Goal: Task Accomplishment & Management: Manage account settings

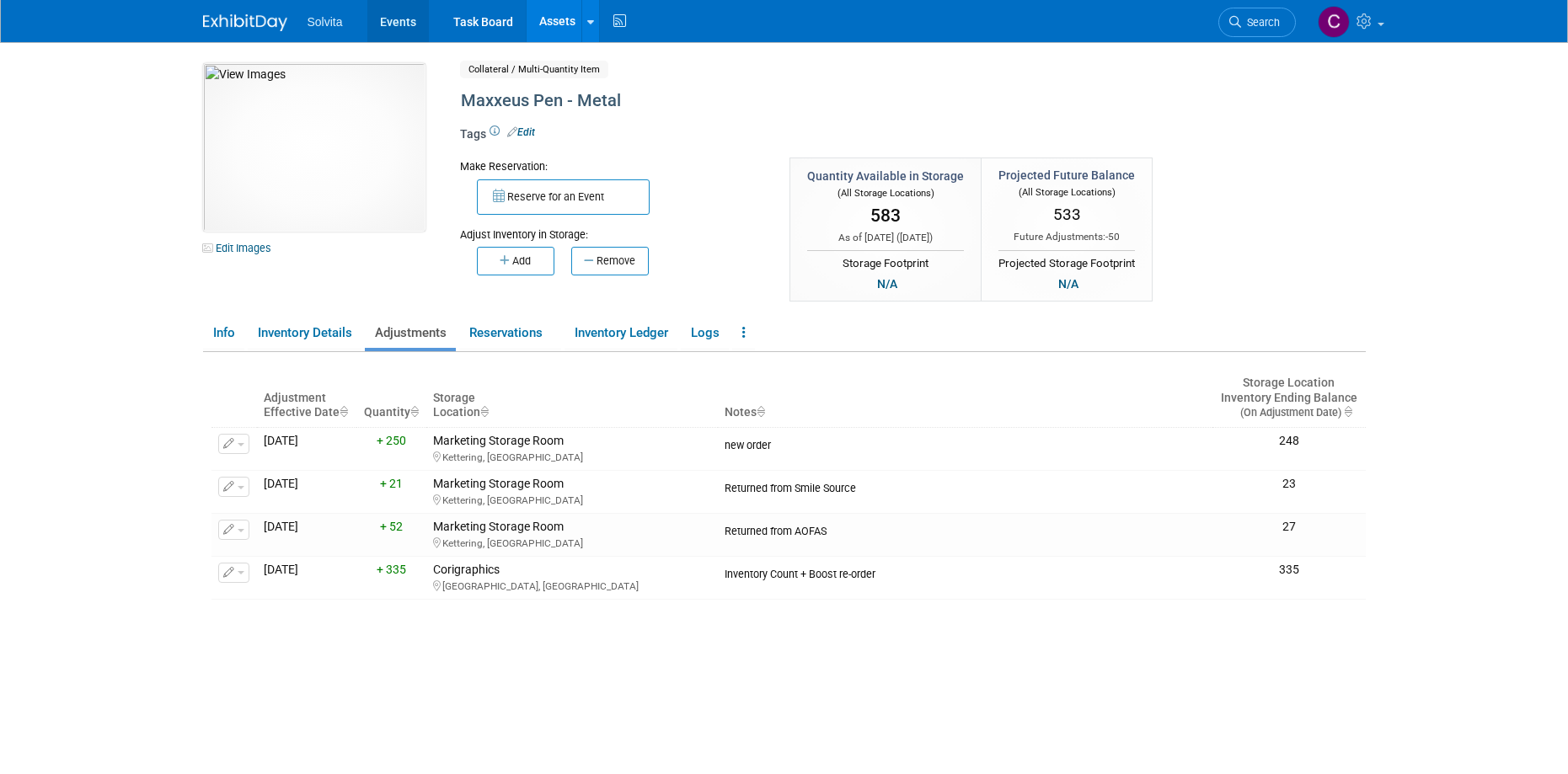
click at [408, 14] on link "Events" at bounding box center [398, 21] width 61 height 42
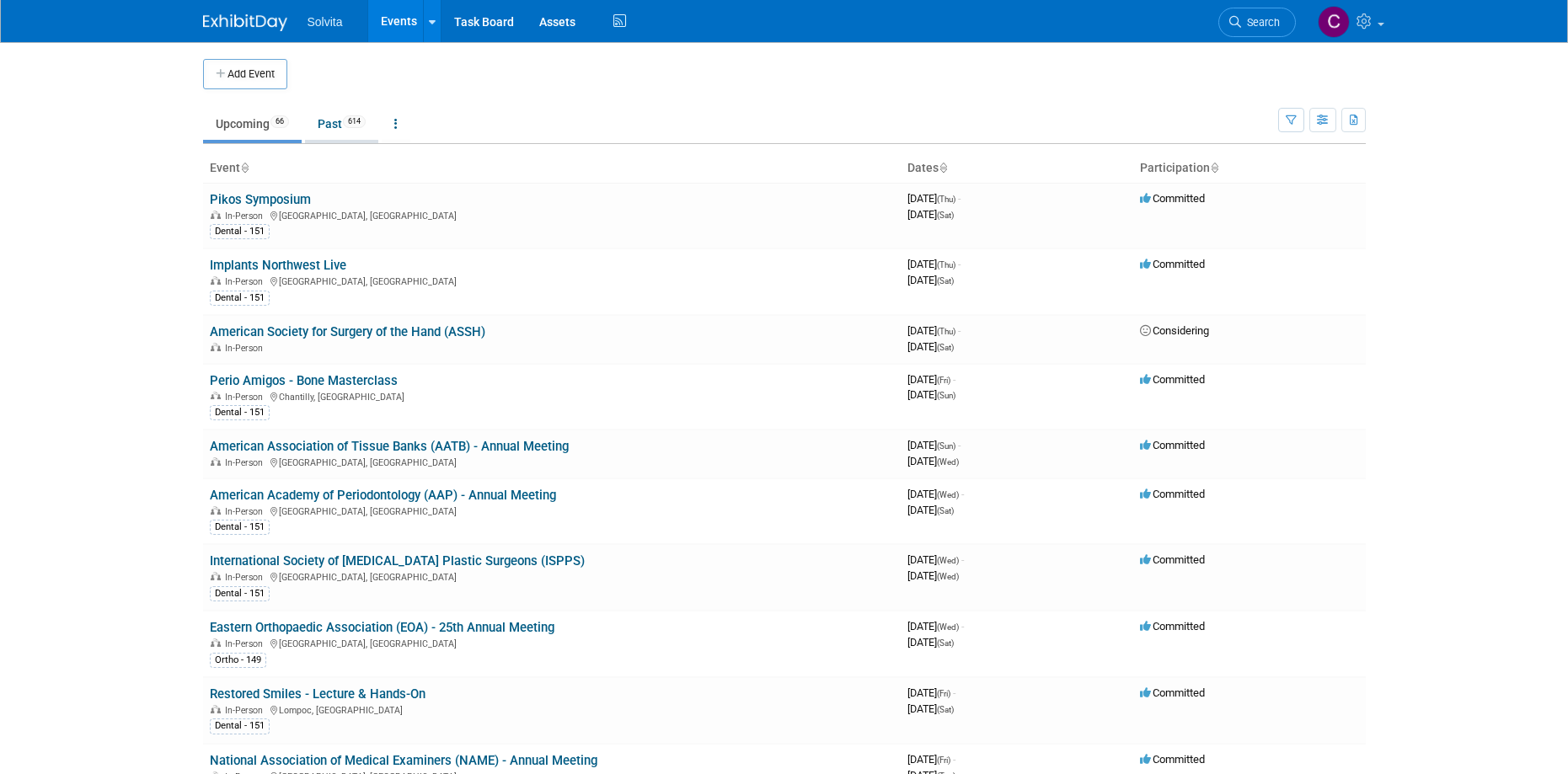
click at [326, 120] on link "Past 614" at bounding box center [342, 123] width 74 height 32
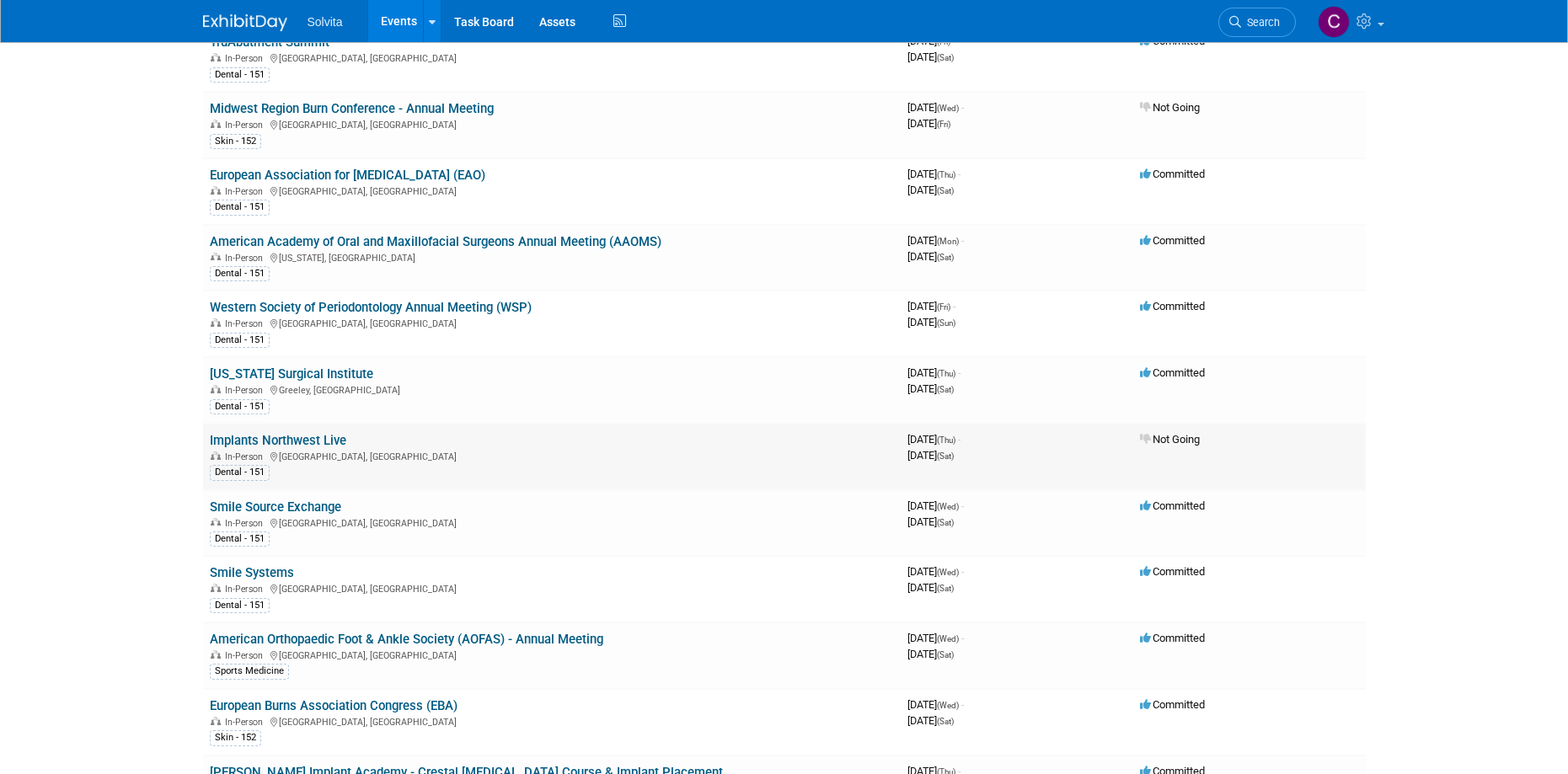
scroll to position [253, 0]
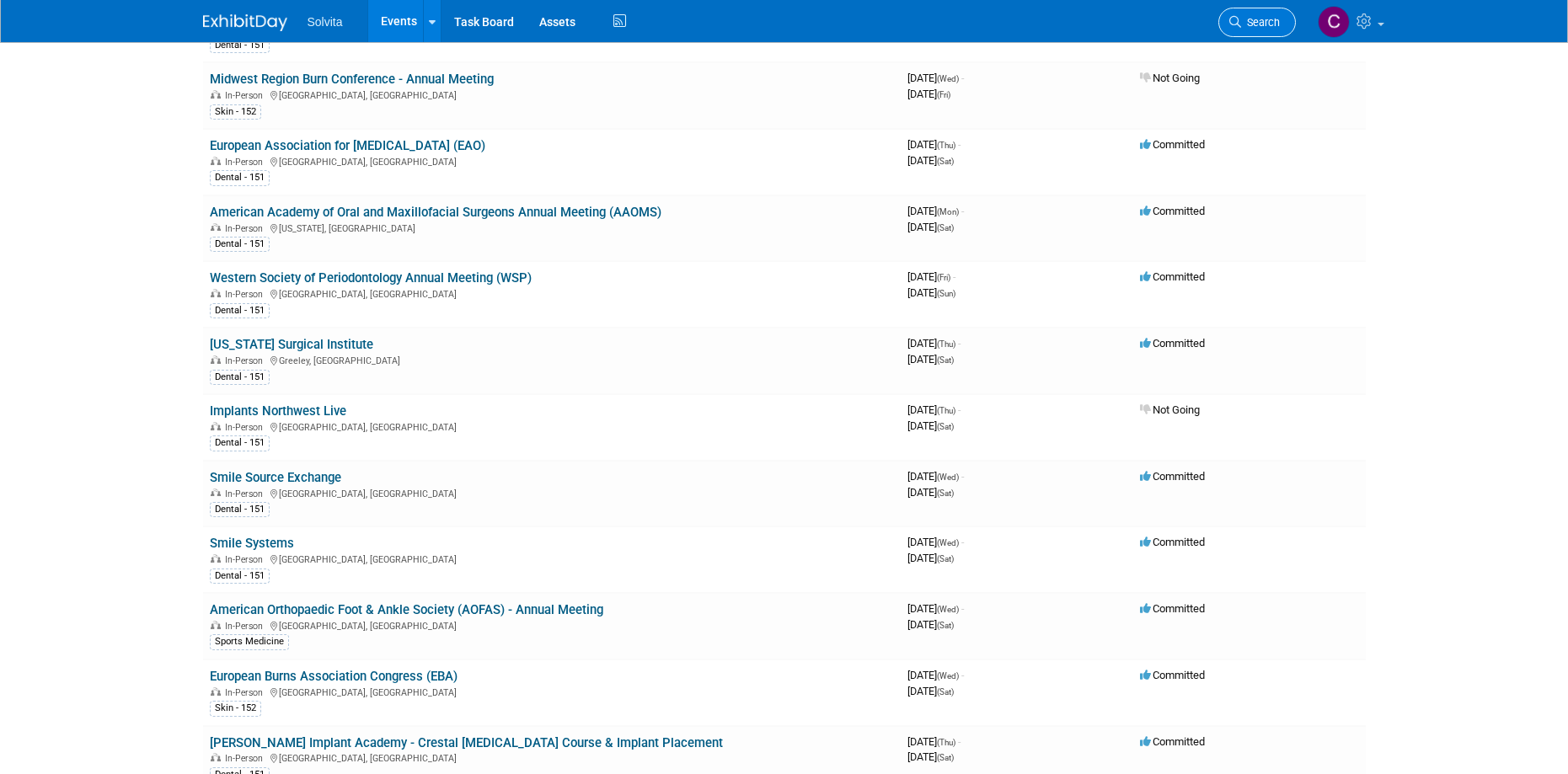
click at [1261, 19] on span "Search" at bounding box center [1260, 22] width 38 height 12
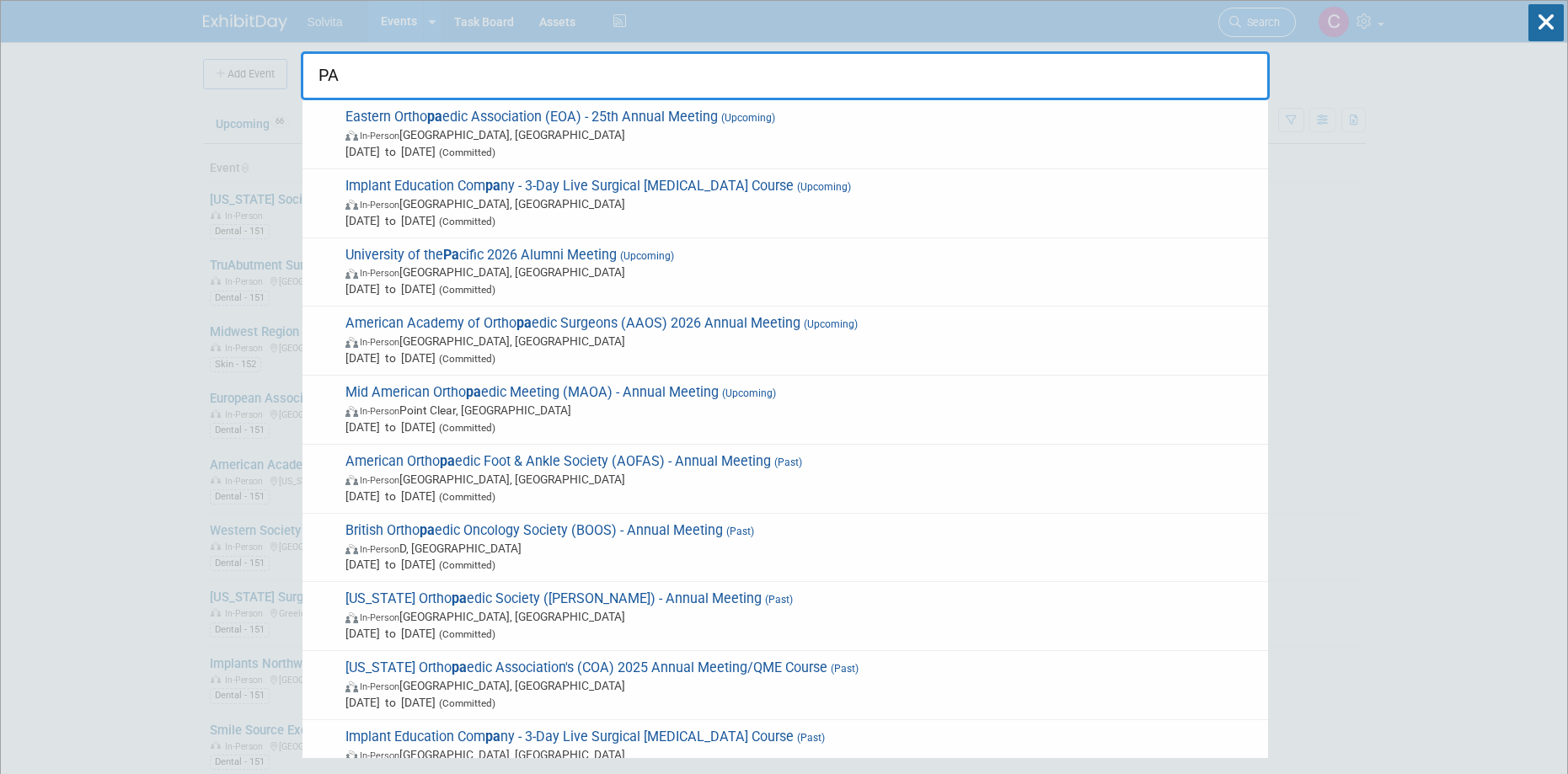
type input "P"
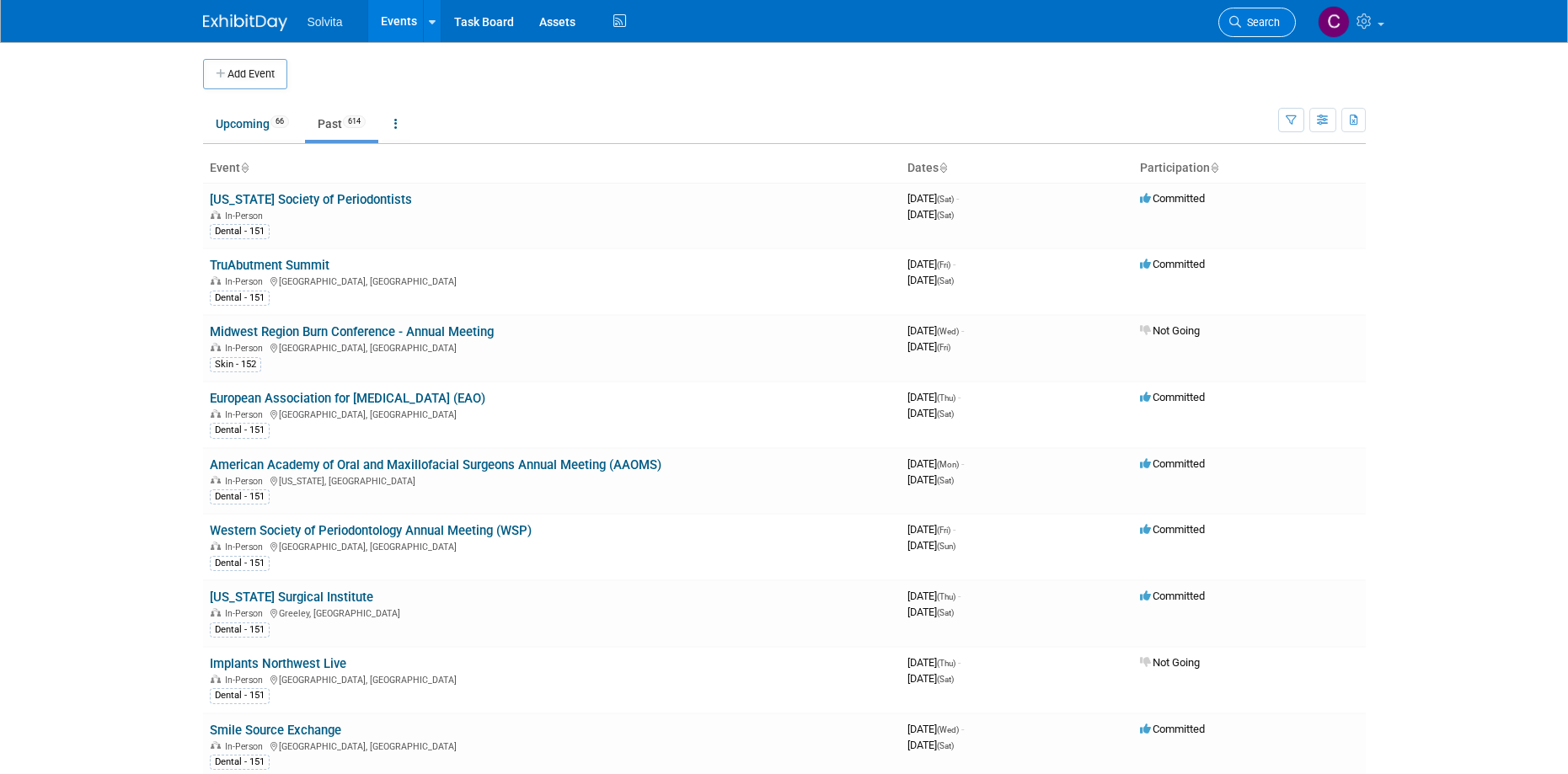
click at [1257, 27] on span "Search" at bounding box center [1260, 22] width 38 height 12
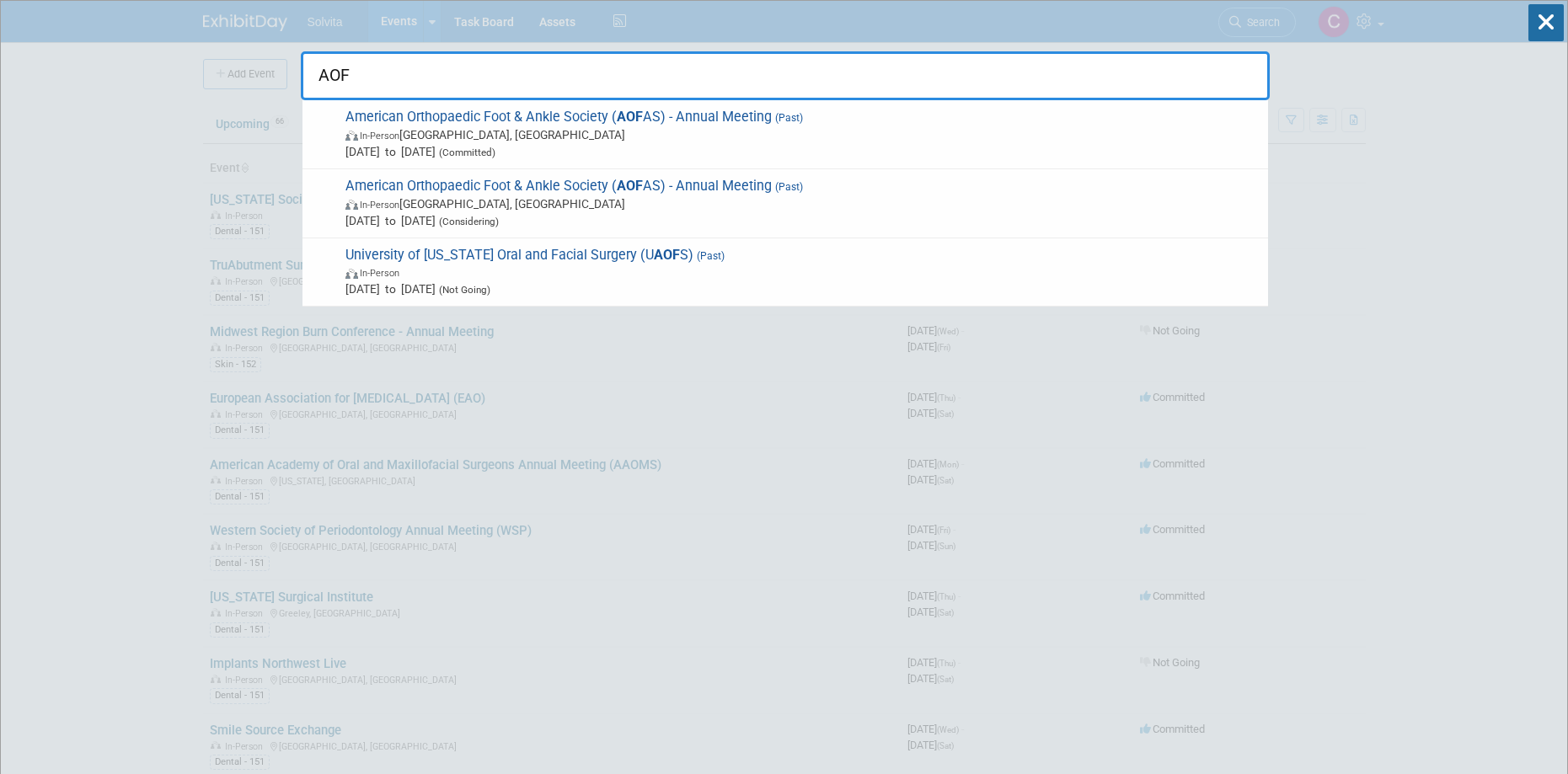
click at [553, 85] on input "AOF" at bounding box center [785, 76] width 969 height 49
click at [554, 81] on input "AOF" at bounding box center [785, 76] width 969 height 49
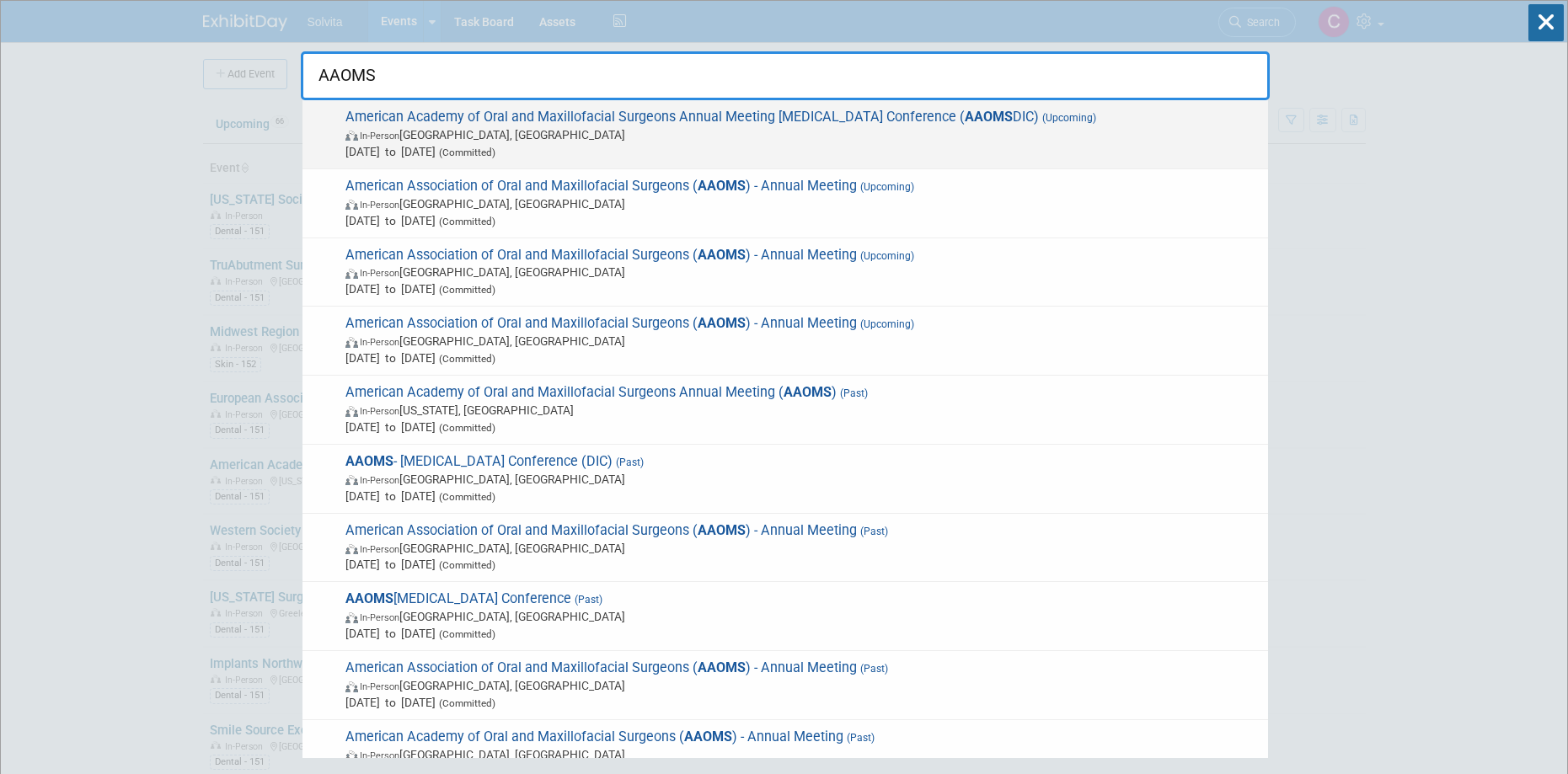
type input "AAOMS"
click at [571, 131] on span "In-Person Chicago, IL" at bounding box center [802, 135] width 914 height 17
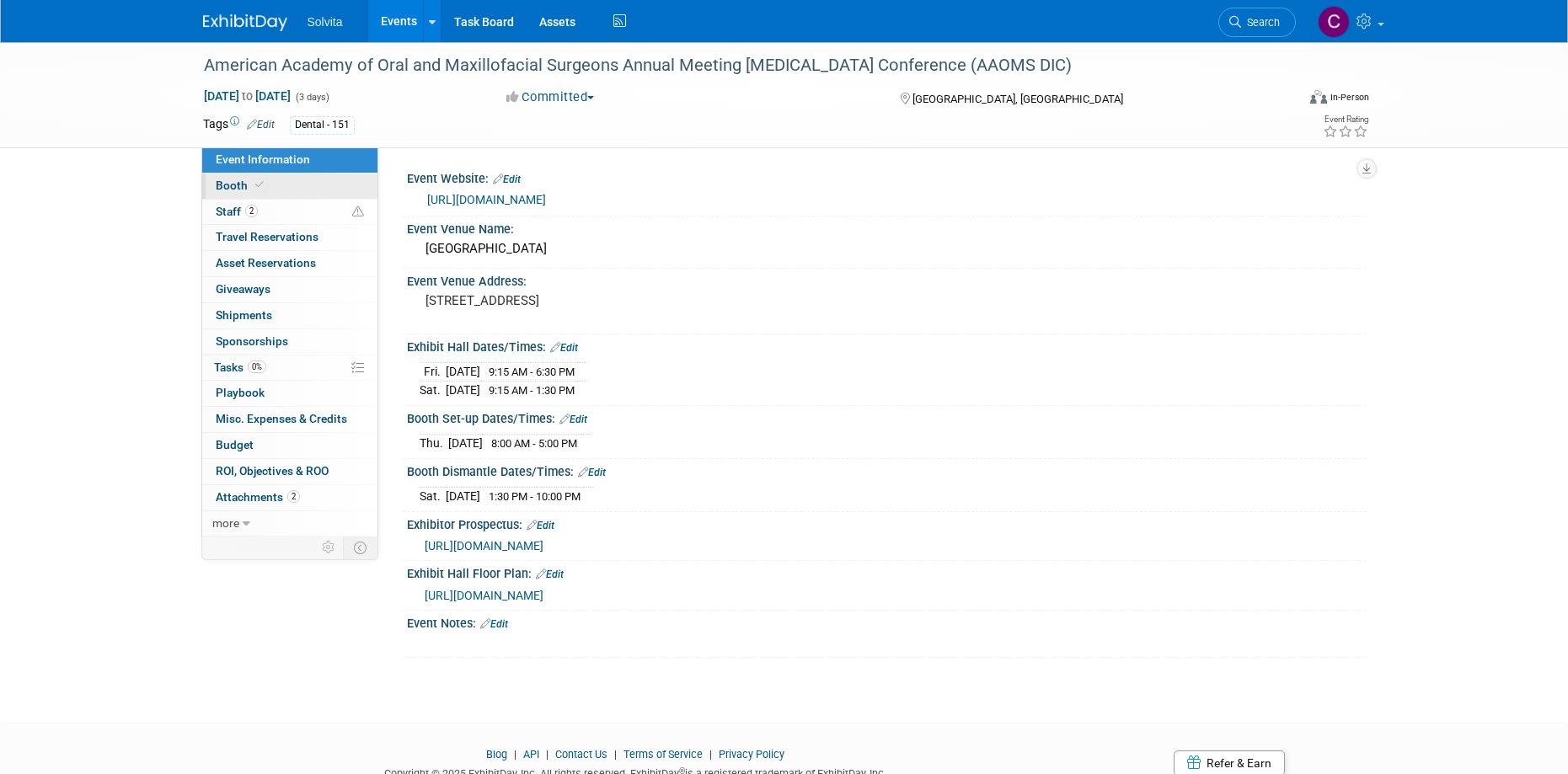
click at [261, 191] on span "Booth" at bounding box center [241, 186] width 52 height 13
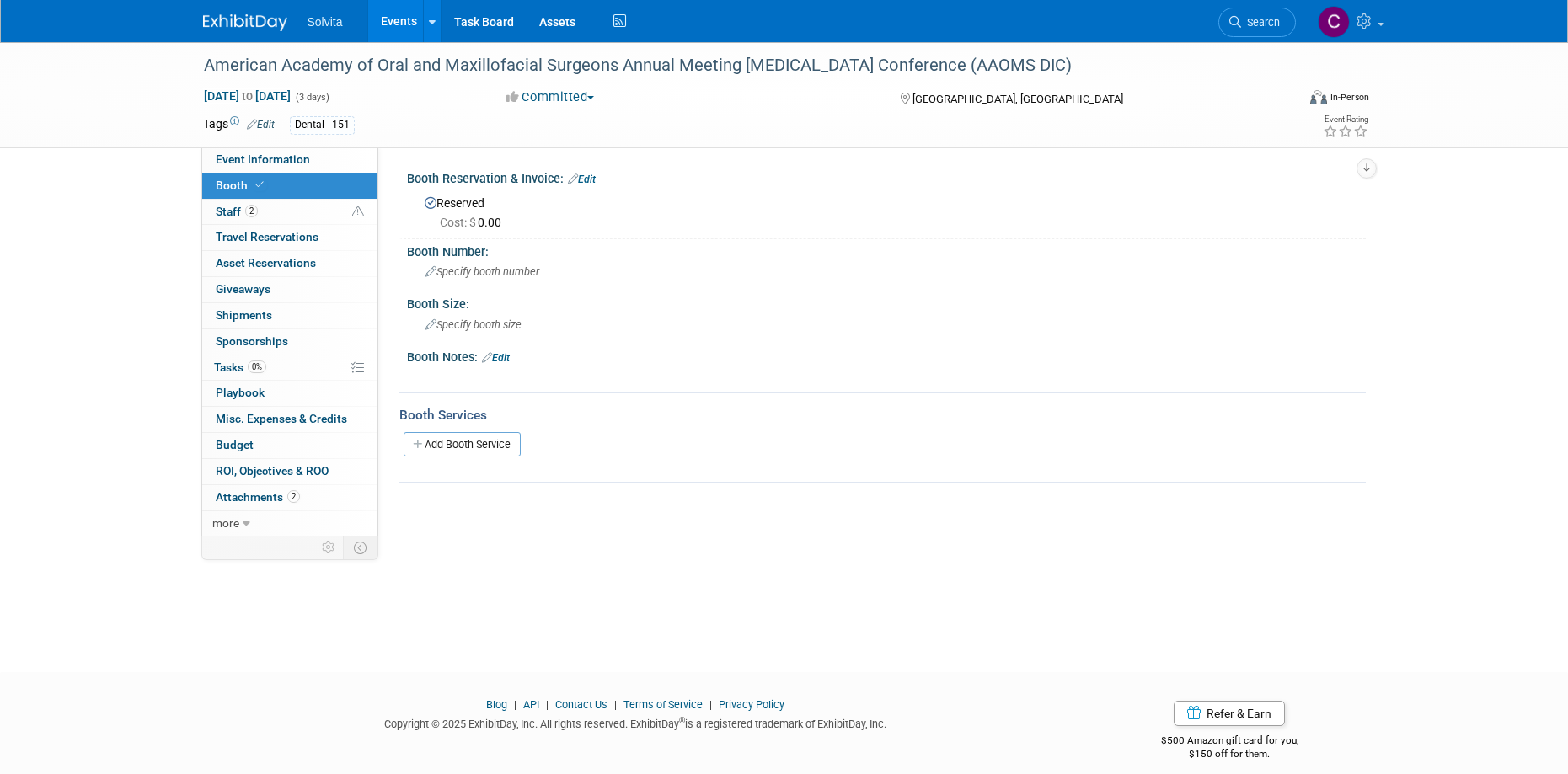
click at [589, 179] on link "Edit" at bounding box center [581, 179] width 28 height 11
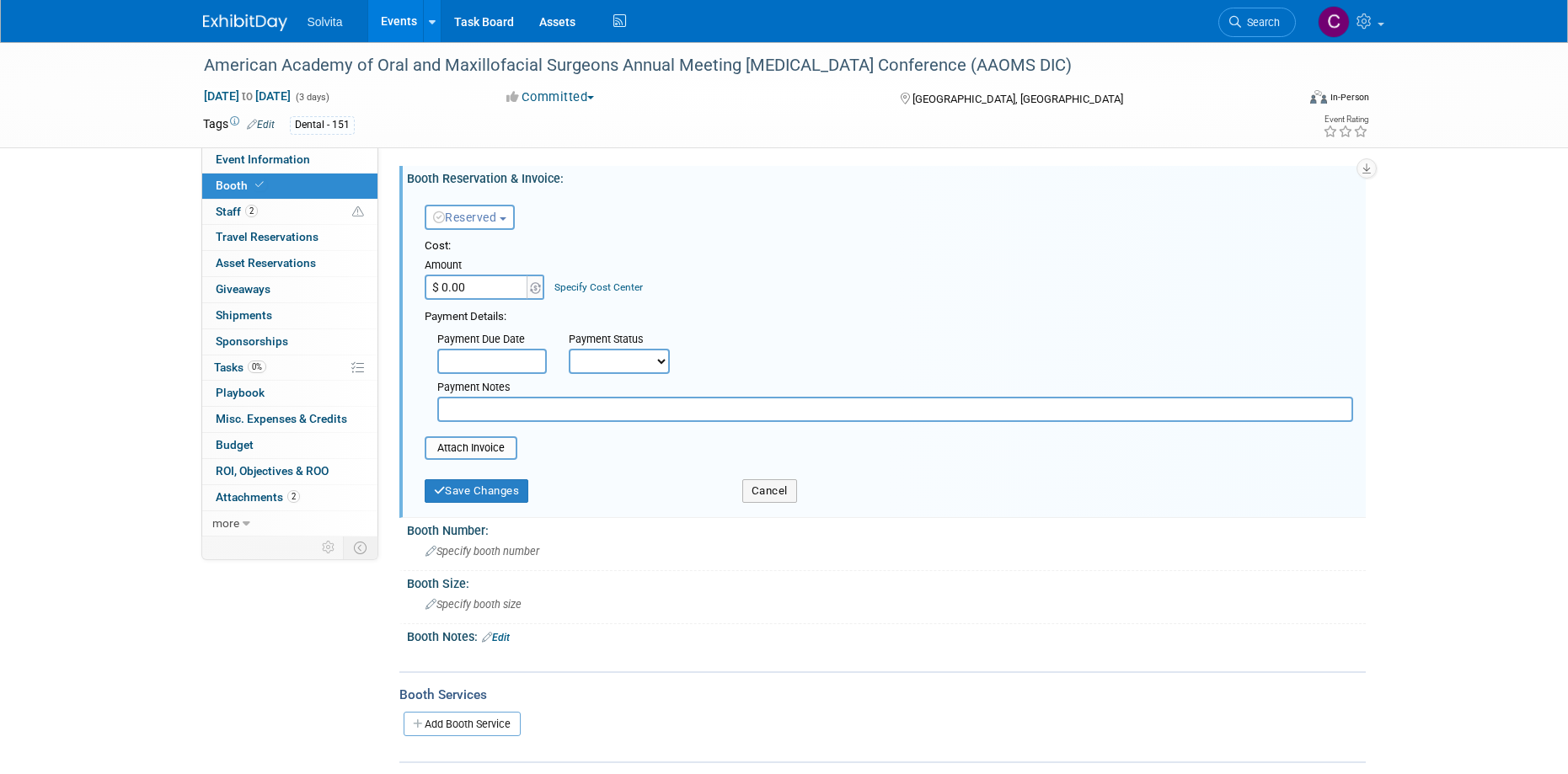
click at [482, 223] on span "Reserved" at bounding box center [464, 217] width 64 height 13
click at [478, 295] on input "$ 0.00" at bounding box center [478, 287] width 105 height 25
type input "$ 20,000.00"
click at [624, 360] on select "Not Paid Yet Partially Paid Paid in Full" at bounding box center [619, 361] width 101 height 25
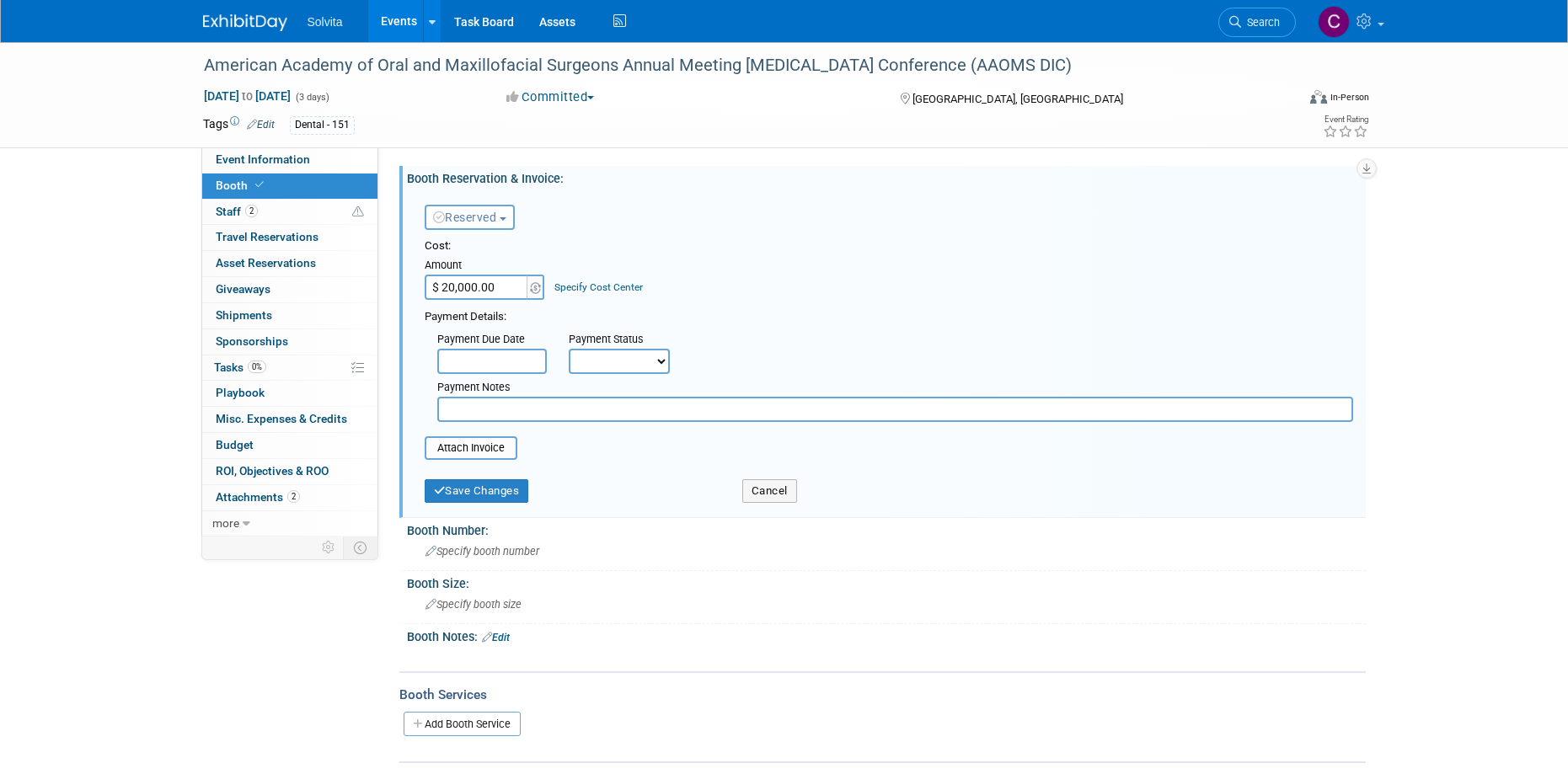
select select "1"
click at [569, 348] on select "Not Paid Yet Partially Paid Paid in Full" at bounding box center [619, 361] width 101 height 25
click at [483, 451] on input "file" at bounding box center [414, 448] width 200 height 20
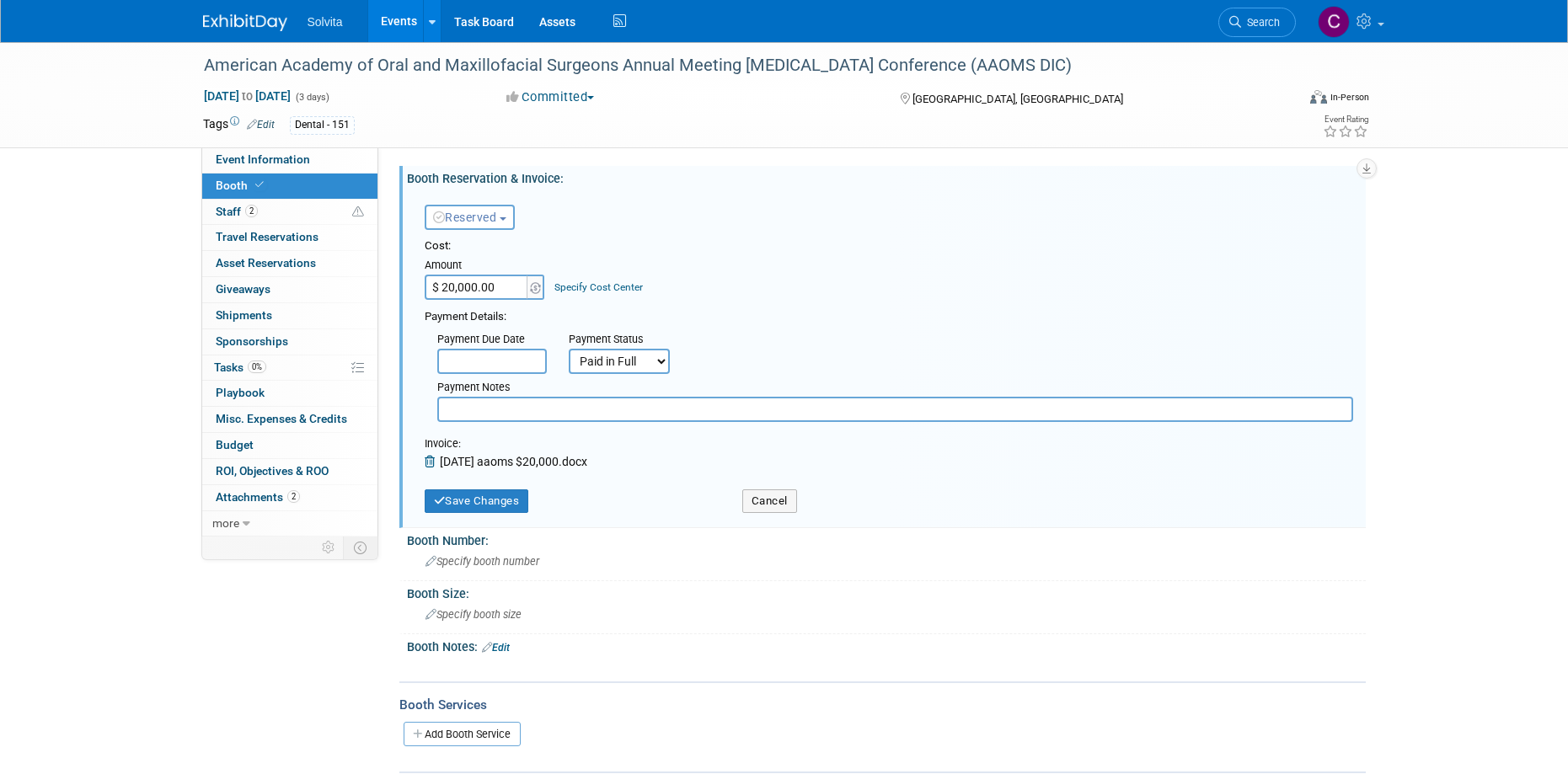
scroll to position [168, 0]
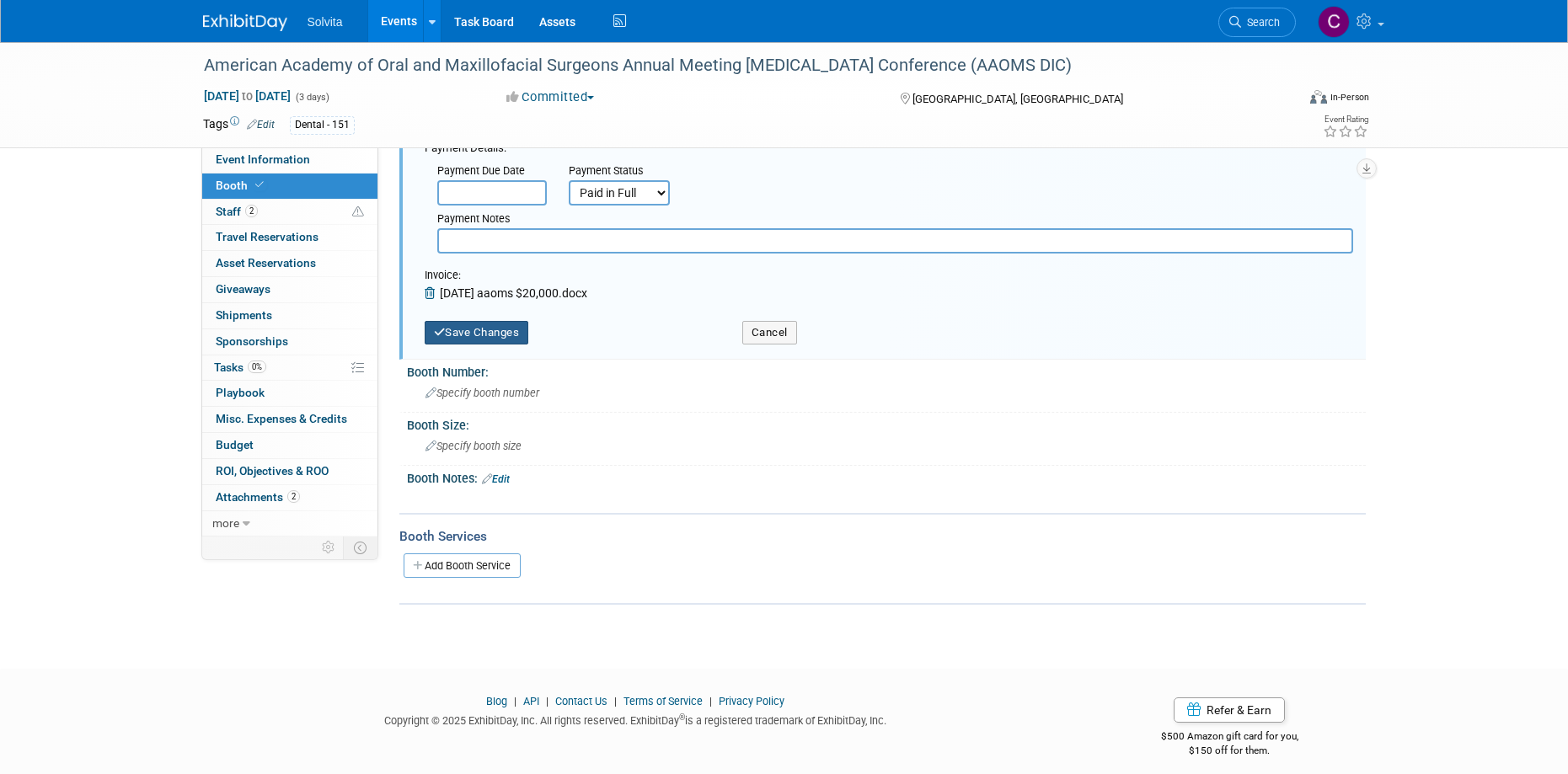
drag, startPoint x: 482, startPoint y: 334, endPoint x: 597, endPoint y: 361, distance: 118.1
click at [482, 334] on button "Save Changes" at bounding box center [477, 332] width 104 height 24
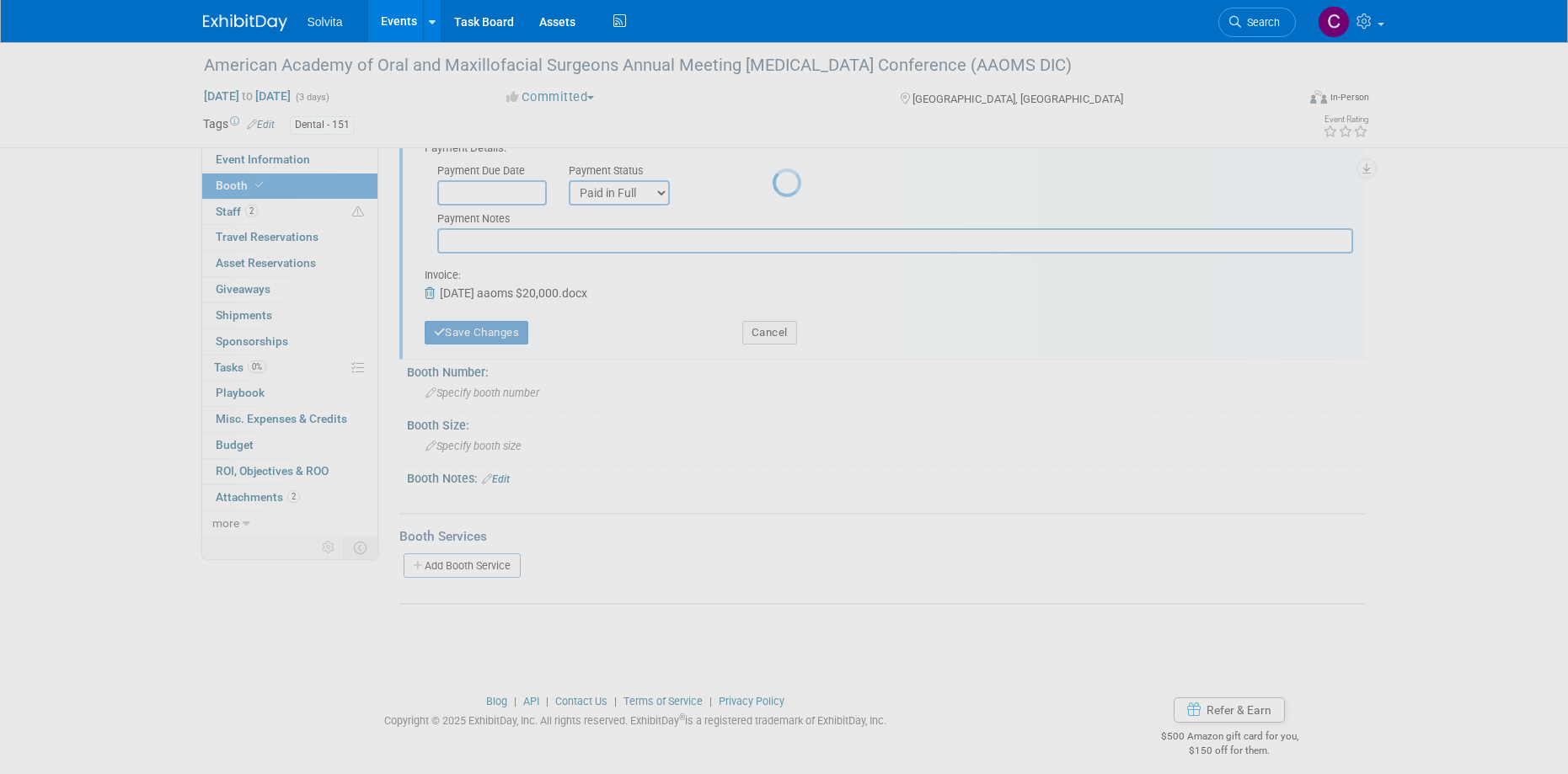
scroll to position [16, 0]
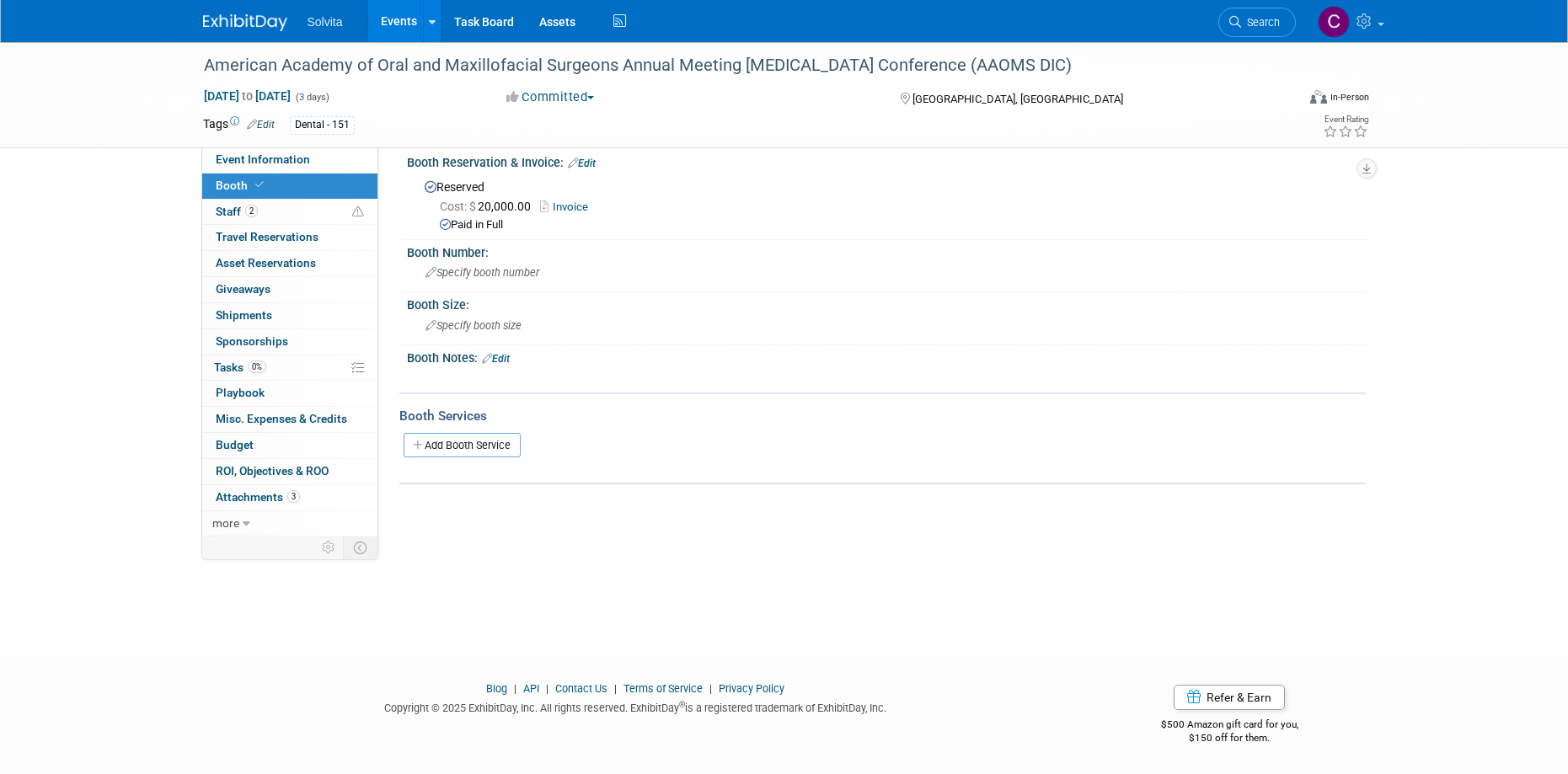
click at [388, 12] on link "Events" at bounding box center [399, 21] width 61 height 42
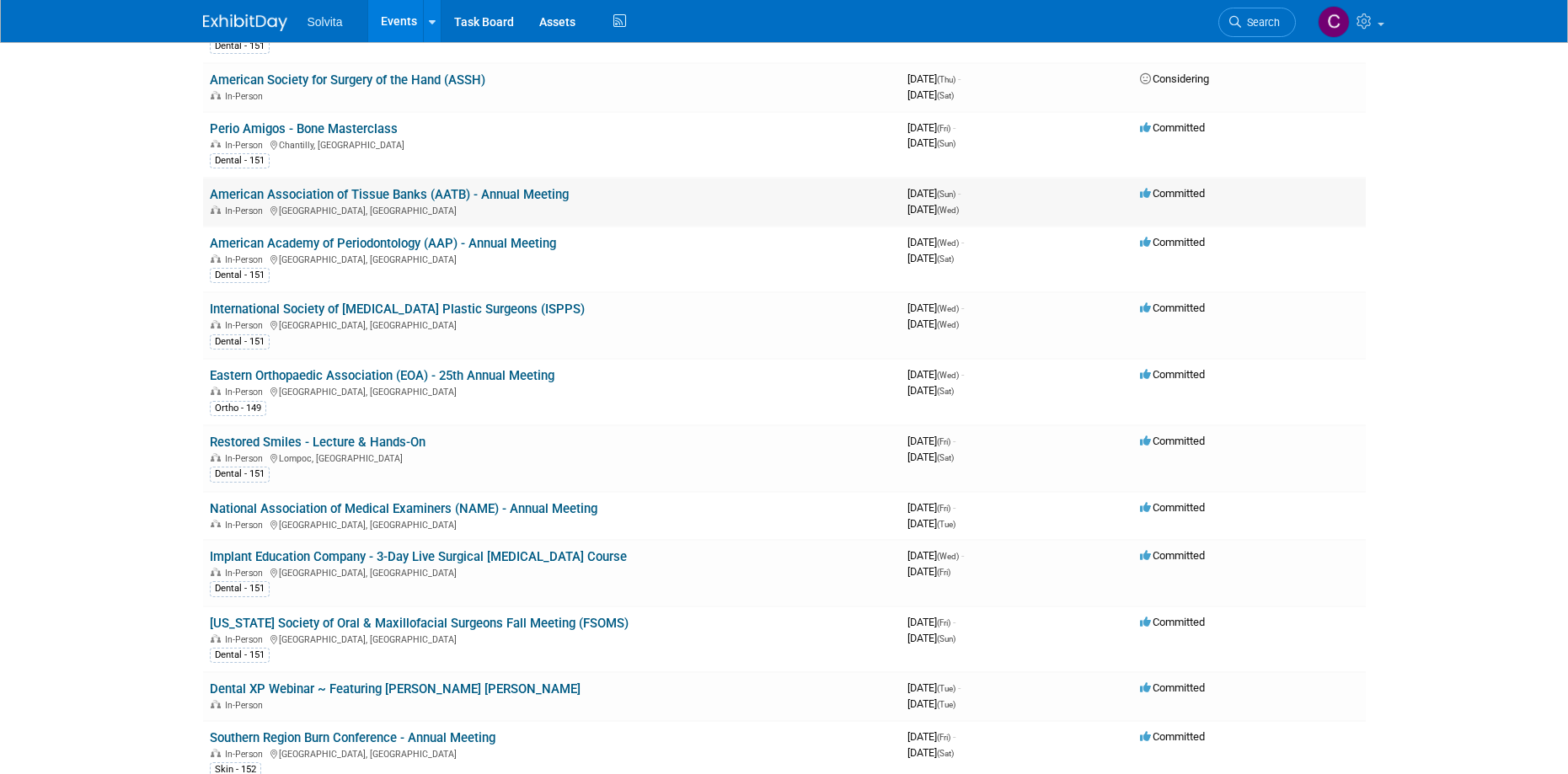
scroll to position [253, 0]
click at [494, 360] on td "Eastern Orthopaedic Association (EOA) - 25th Annual Meeting In-Person [GEOGRAPH…" at bounding box center [551, 391] width 698 height 67
click at [498, 375] on link "Eastern Orthopaedic Association (EOA) - 25th Annual Meeting" at bounding box center [382, 375] width 345 height 15
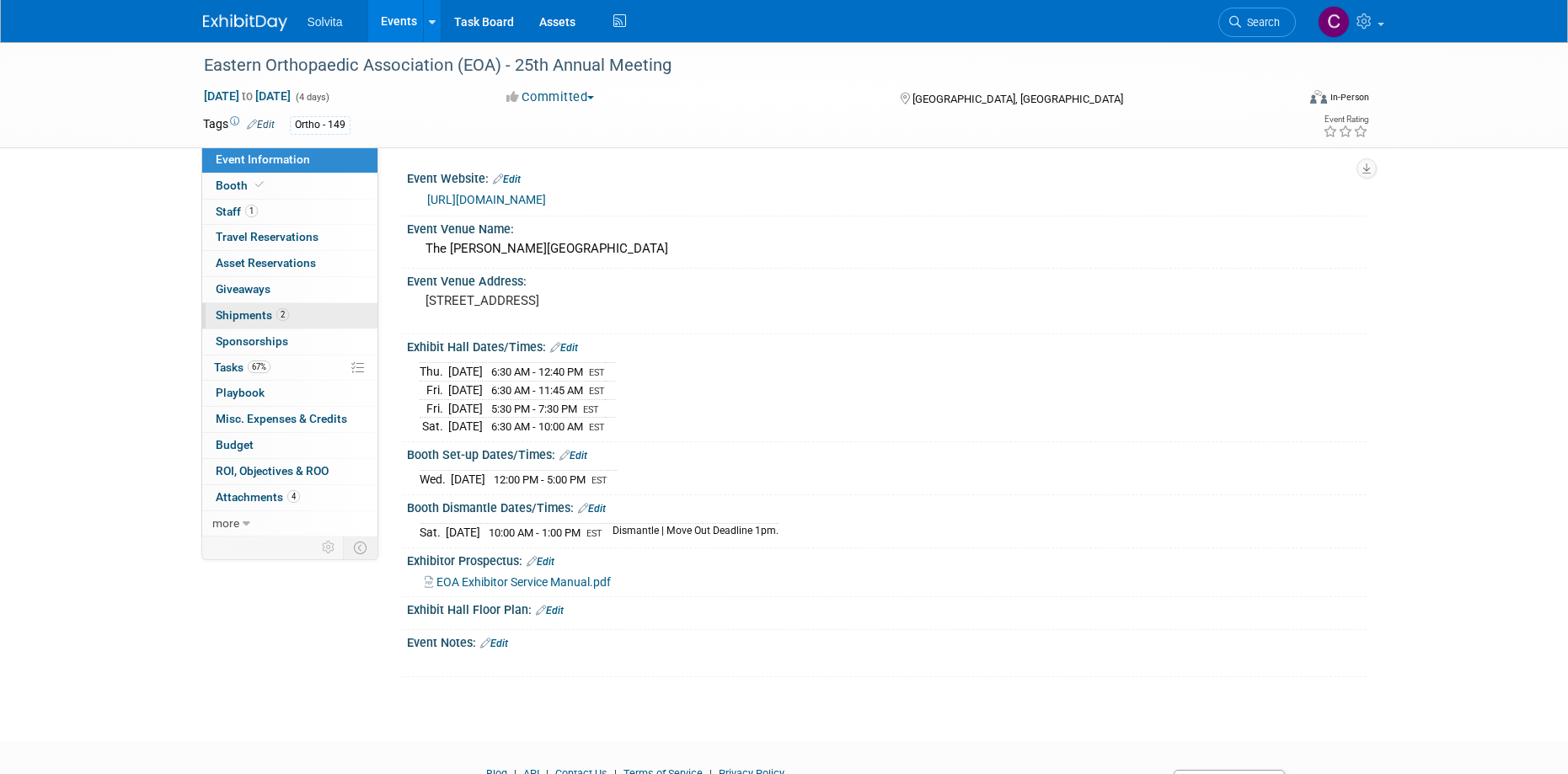
click at [248, 310] on span "Shipments 2" at bounding box center [252, 315] width 74 height 13
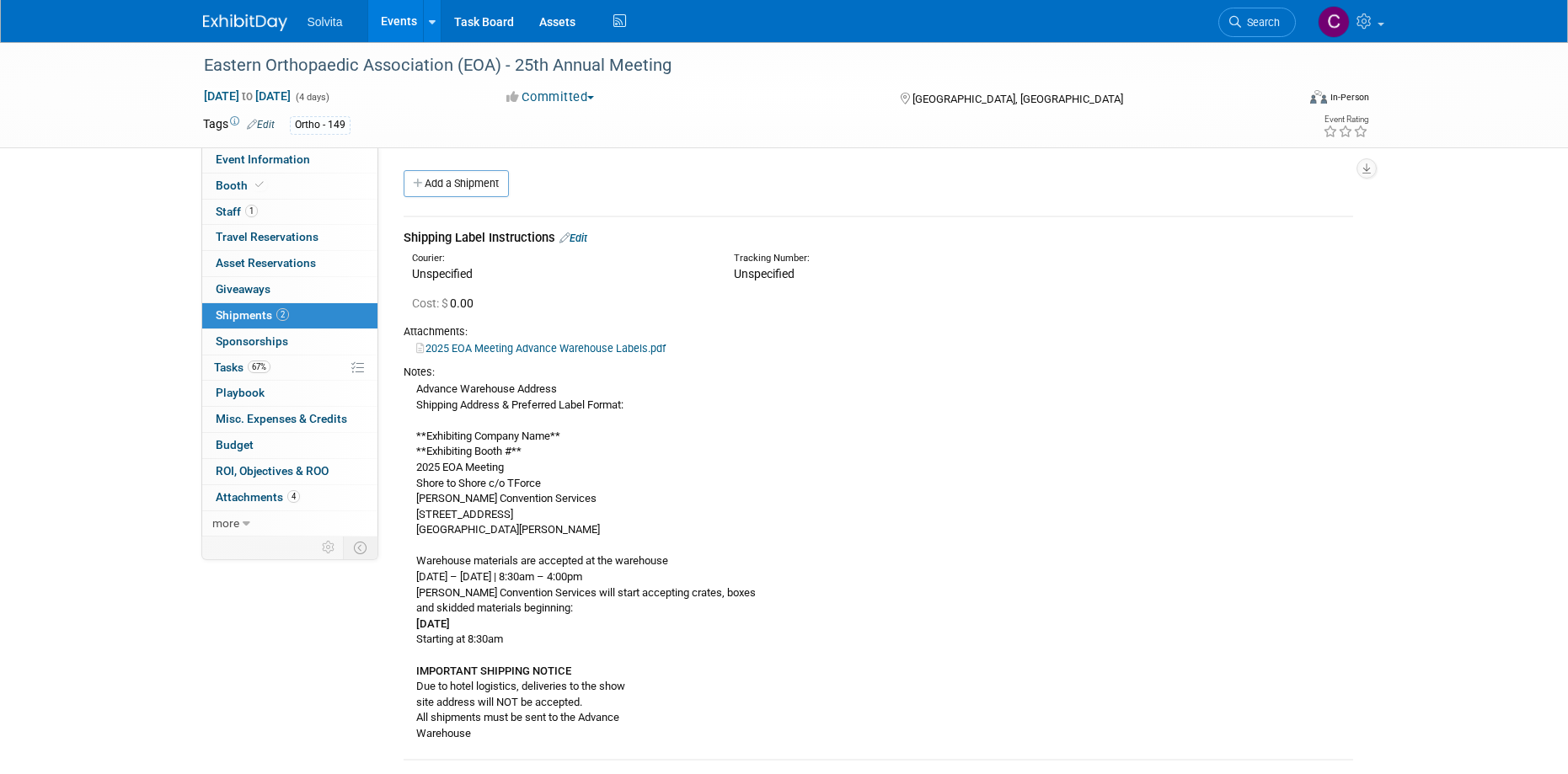
scroll to position [84, 0]
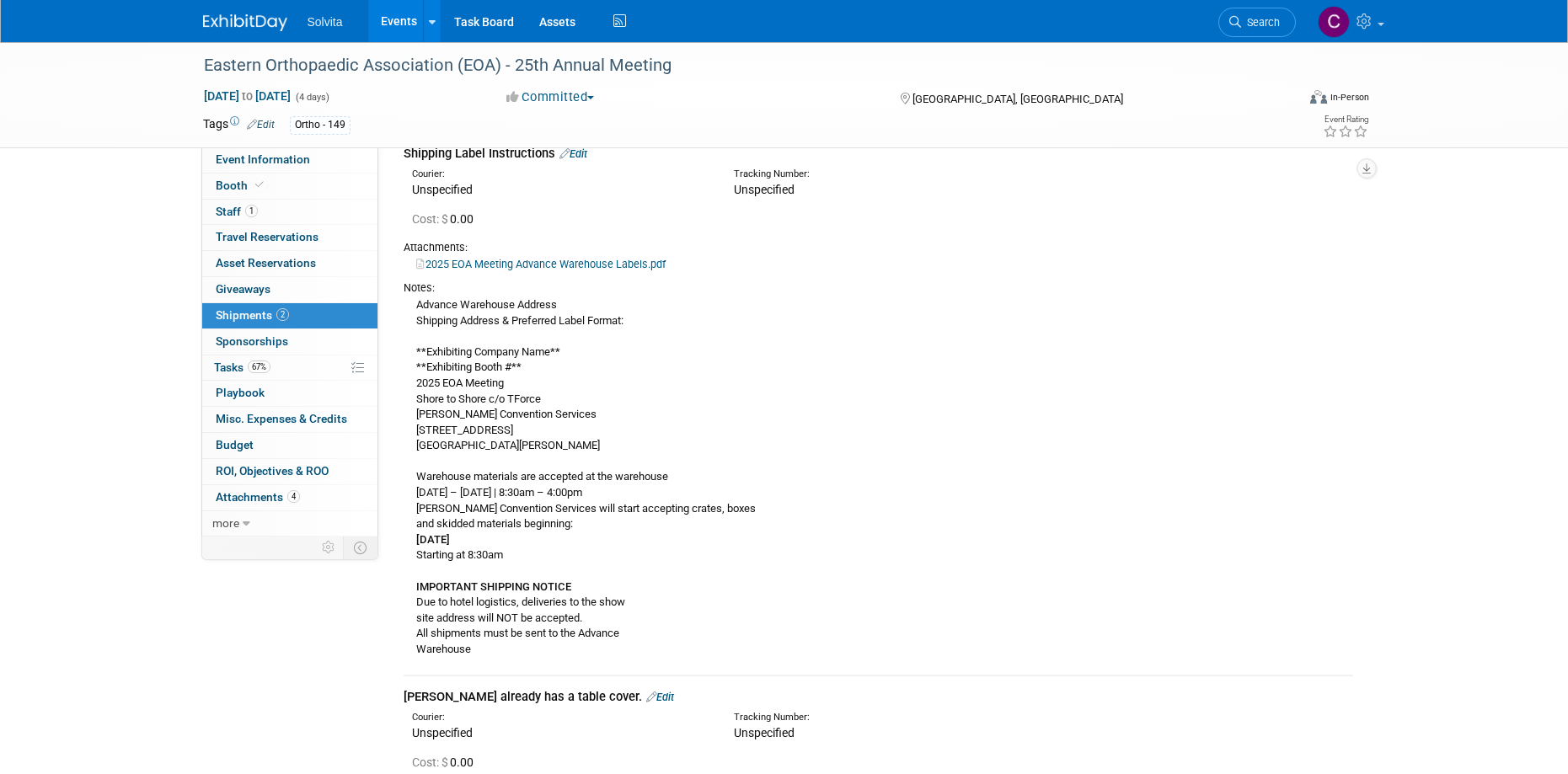
click at [581, 265] on link "2025 EOA Meeting Advance Warehouse Labels.pdf" at bounding box center [541, 263] width 249 height 12
click at [587, 390] on div "Advance Warehouse Address Shipping Address & Preferred Label Format: **Exhibiti…" at bounding box center [879, 476] width 950 height 362
click at [417, 349] on div "Advance Warehouse Address Shipping Address & Preferred Label Format: **Exhibiti…" at bounding box center [879, 476] width 950 height 362
click at [500, 263] on link "2025 EOA Meeting Advance Warehouse Labels.pdf" at bounding box center [541, 263] width 249 height 12
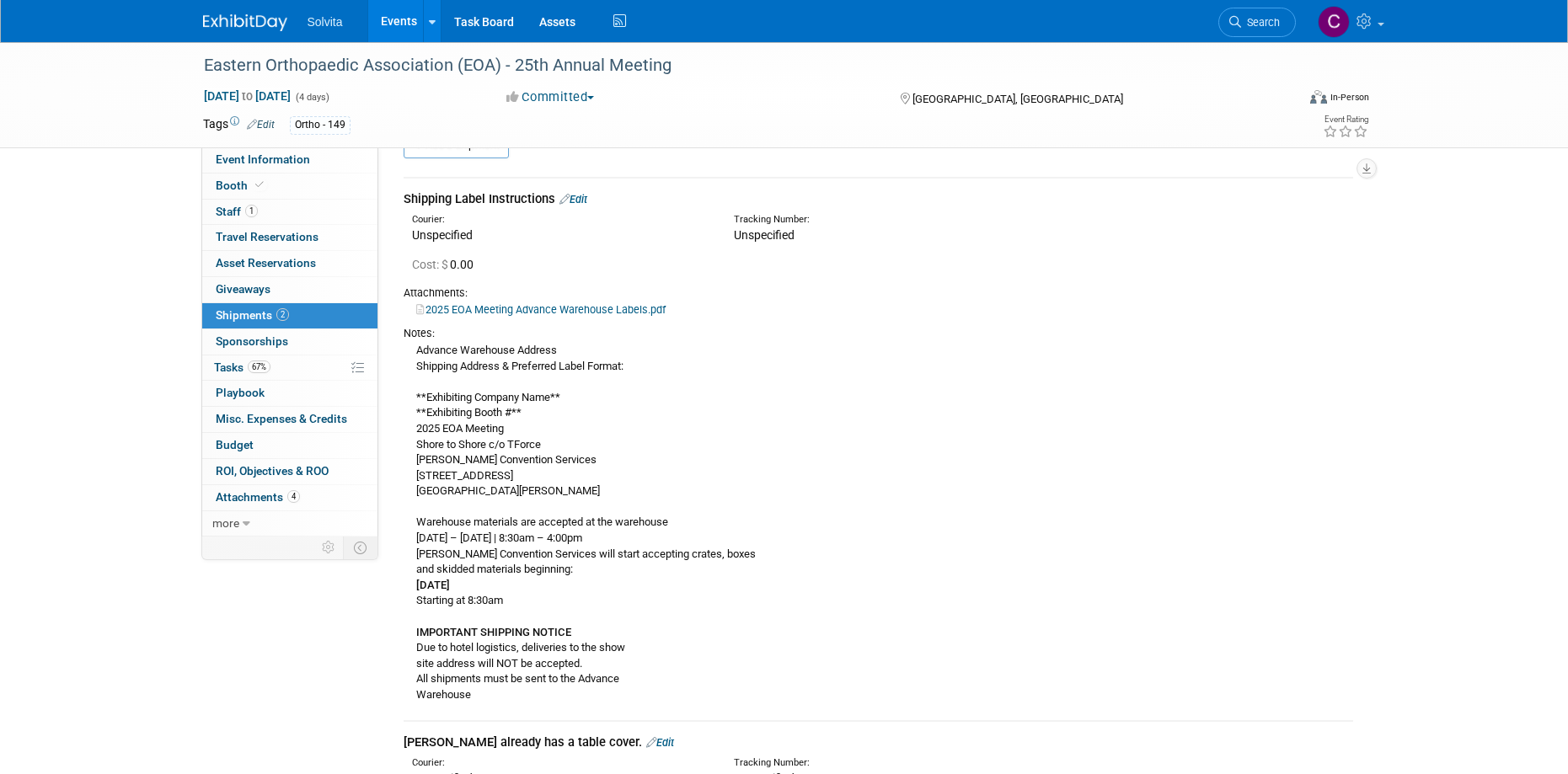
scroll to position [0, 0]
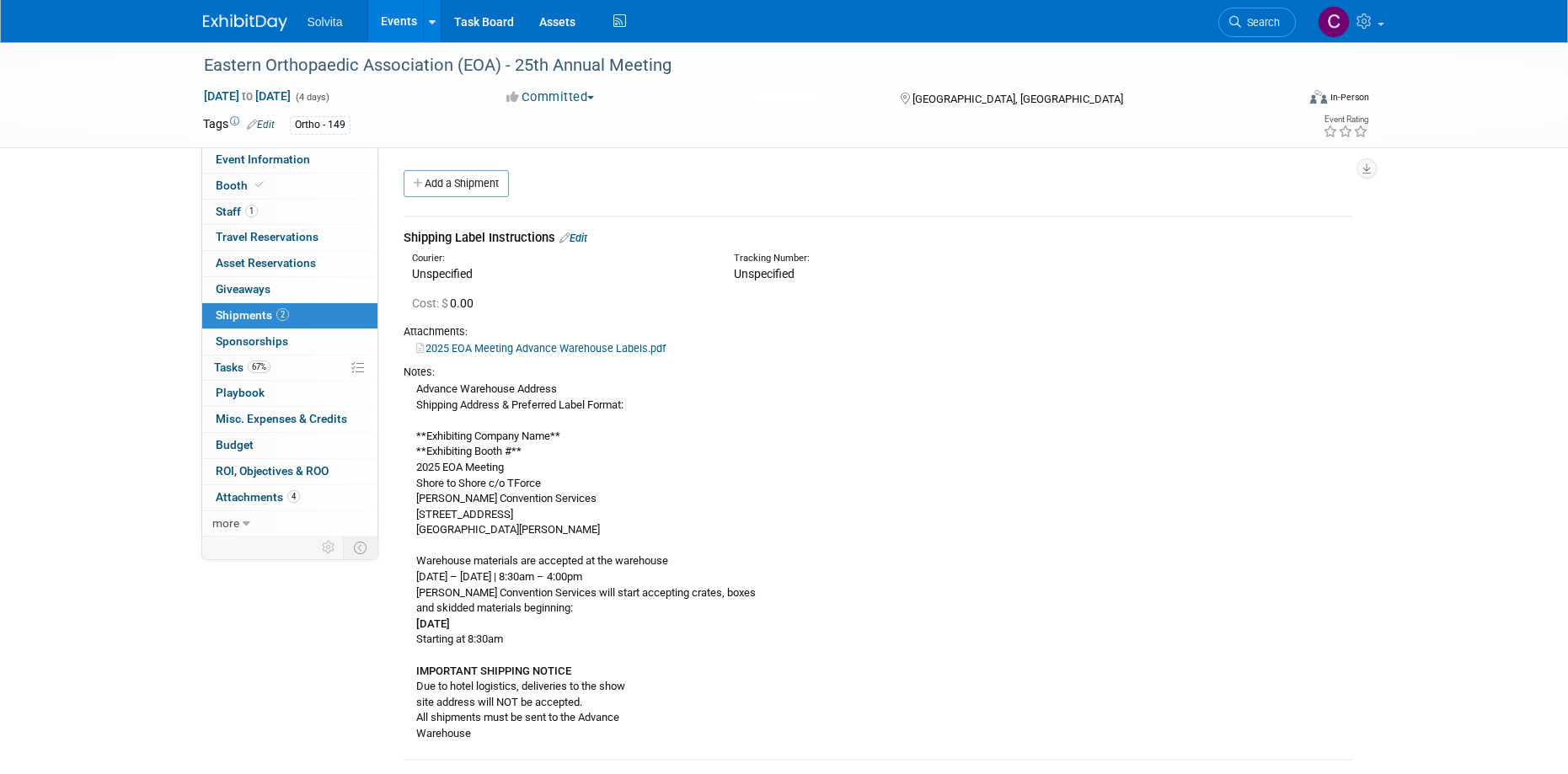
click at [545, 342] on link "2025 EOA Meeting Advance Warehouse Labels.pdf" at bounding box center [541, 347] width 249 height 12
click at [430, 462] on div "Advance Warehouse Address Shipping Address & Preferred Label Format: **Exhibiti…" at bounding box center [879, 561] width 950 height 362
click at [828, 468] on div "Advance Warehouse Address Shipping Address & Preferred Label Format: **Exhibiti…" at bounding box center [879, 561] width 950 height 362
click at [1162, 564] on div "Advance Warehouse Address Shipping Address & Preferred Label Format: **Exhibiti…" at bounding box center [879, 561] width 950 height 362
